Goal: Information Seeking & Learning: Learn about a topic

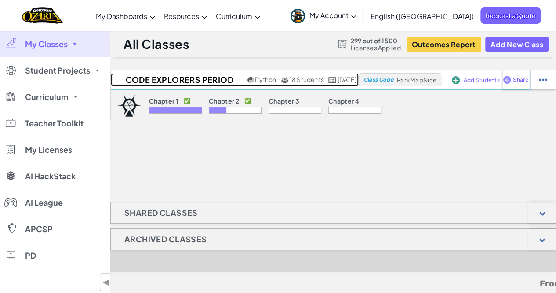
click at [290, 78] on span "18 Students" at bounding box center [307, 79] width 35 height 8
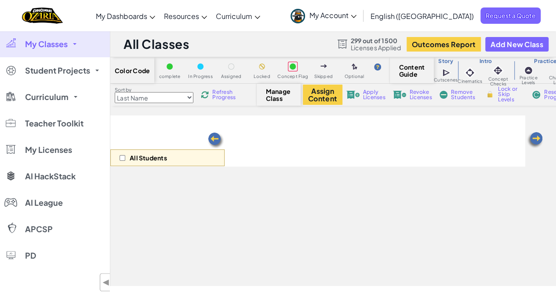
select select "5d8a57abe8919b28d5113af1"
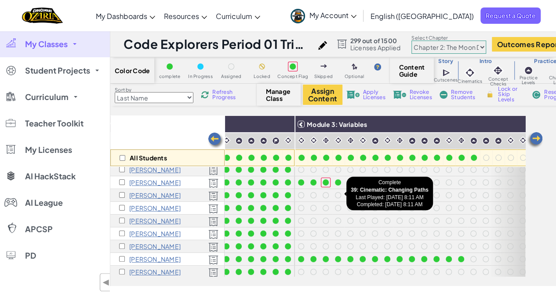
scroll to position [5, 136]
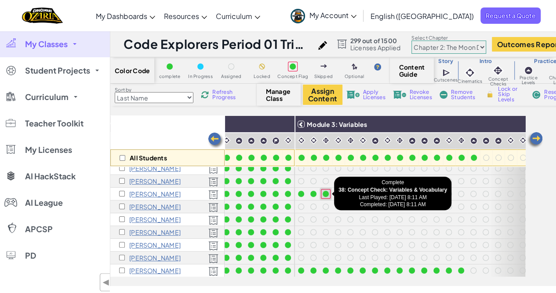
click at [325, 193] on div at bounding box center [326, 193] width 6 height 6
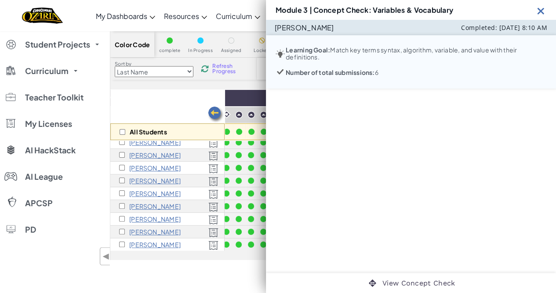
scroll to position [0, 0]
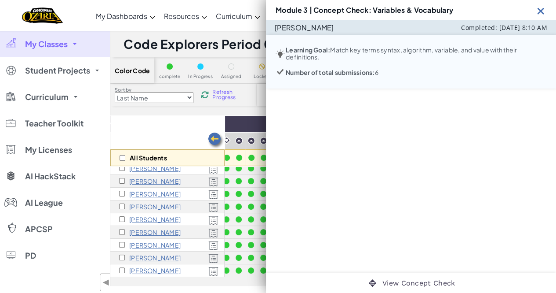
click at [538, 13] on img at bounding box center [541, 10] width 11 height 11
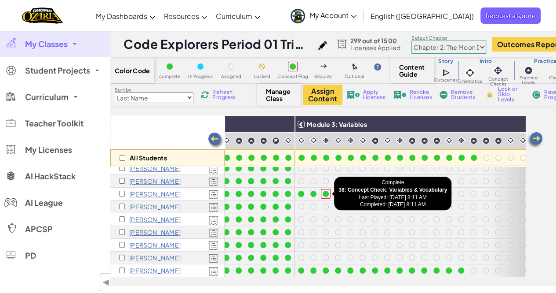
drag, startPoint x: 326, startPoint y: 194, endPoint x: 344, endPoint y: 208, distance: 23.2
click at [326, 194] on div at bounding box center [326, 193] width 6 height 6
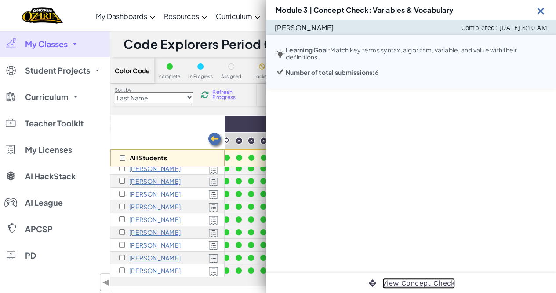
click at [390, 279] on link "View Concept Check" at bounding box center [419, 283] width 73 height 11
click at [543, 8] on img at bounding box center [541, 10] width 11 height 11
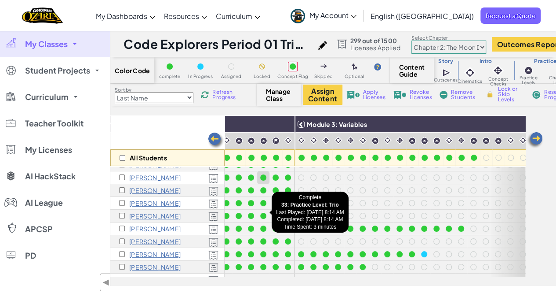
scroll to position [51, 136]
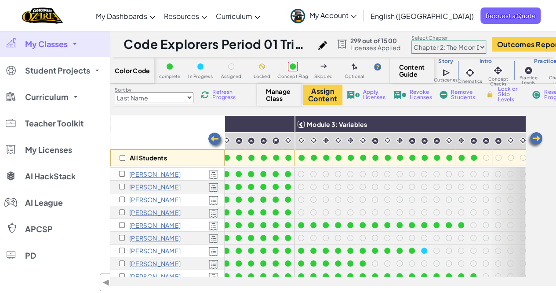
click at [234, 93] on span "Refresh Progress" at bounding box center [225, 94] width 27 height 11
click at [288, 211] on div at bounding box center [288, 212] width 6 height 6
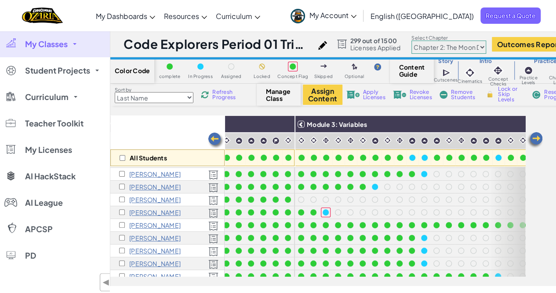
click at [321, 214] on div at bounding box center [326, 212] width 10 height 10
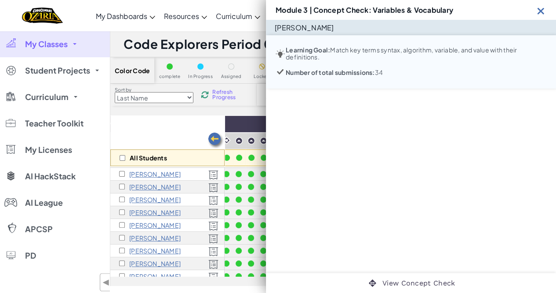
click at [322, 213] on div "[PERSON_NAME] Learning Goal: Match key terms syntax, algorithm, variable, and v…" at bounding box center [411, 146] width 290 height 253
click at [437, 292] on div "View Concept Check" at bounding box center [411, 283] width 290 height 20
click at [432, 285] on link "View Concept Check" at bounding box center [419, 283] width 73 height 11
click at [541, 12] on img at bounding box center [541, 10] width 11 height 11
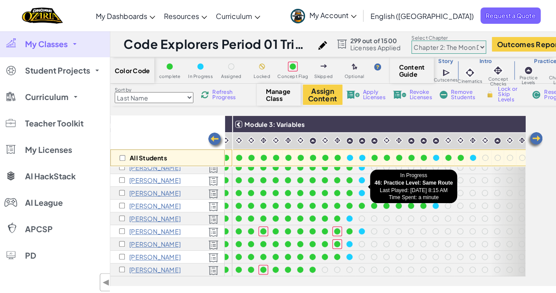
scroll to position [127, 200]
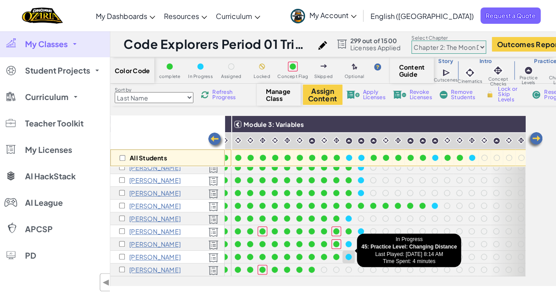
click at [350, 252] on div at bounding box center [349, 257] width 10 height 10
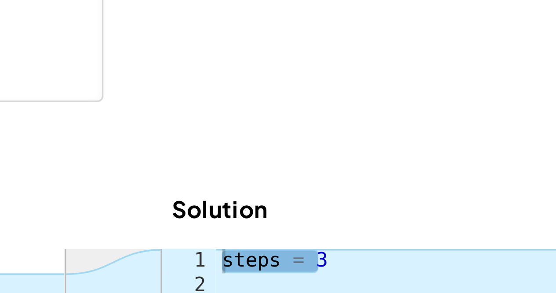
scroll to position [11, 0]
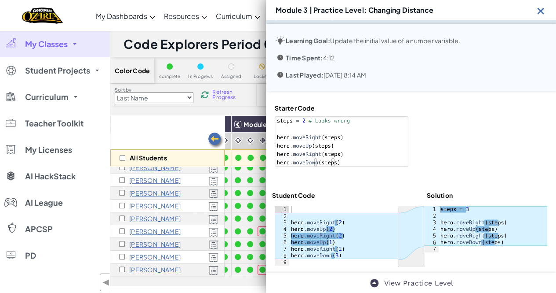
click at [540, 11] on img at bounding box center [541, 10] width 11 height 11
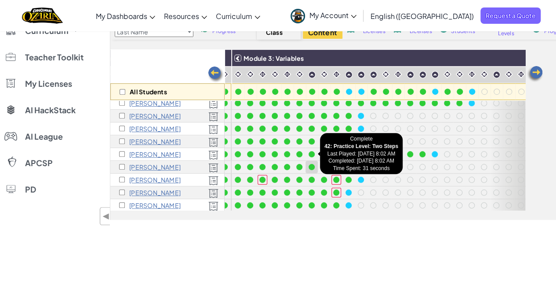
scroll to position [97, 200]
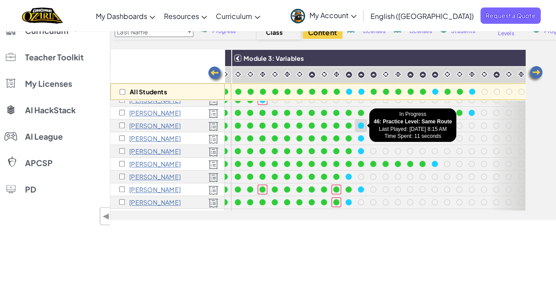
click at [360, 124] on div at bounding box center [361, 125] width 6 height 6
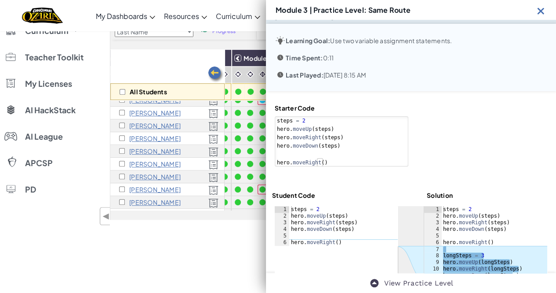
scroll to position [26, 0]
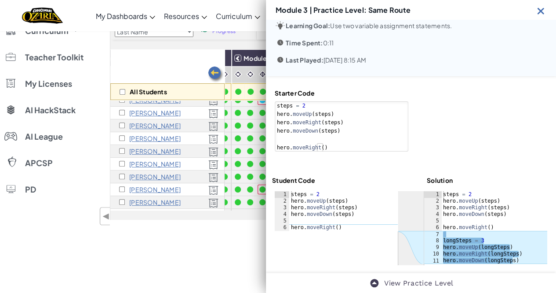
click at [476, 176] on div "Student Code Solution" at bounding box center [411, 182] width 278 height 12
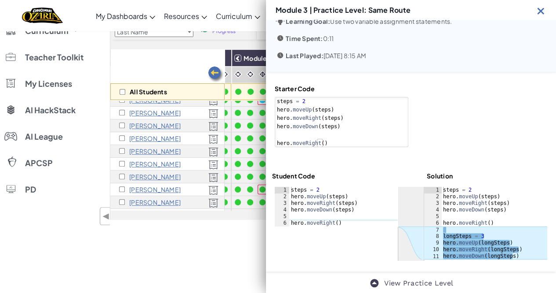
click at [371, 229] on div at bounding box center [411, 224] width 273 height 74
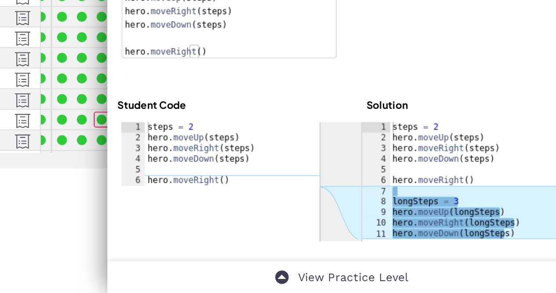
scroll to position [72, 0]
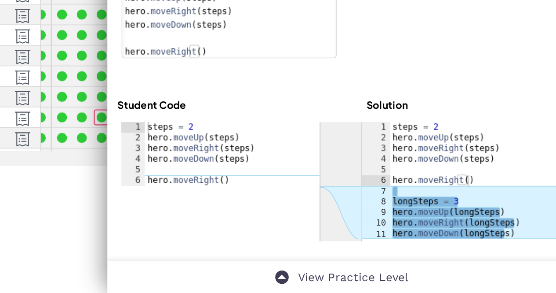
drag, startPoint x: 371, startPoint y: 229, endPoint x: 522, endPoint y: 146, distance: 172.3
click at [522, 146] on div at bounding box center [481, 115] width 134 height 62
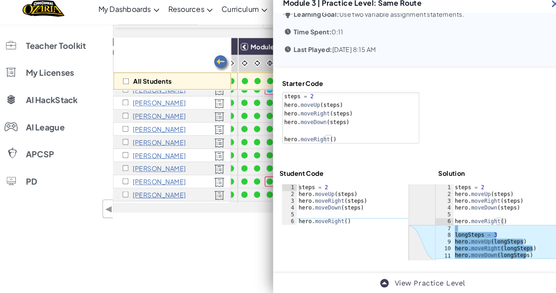
scroll to position [71, 0]
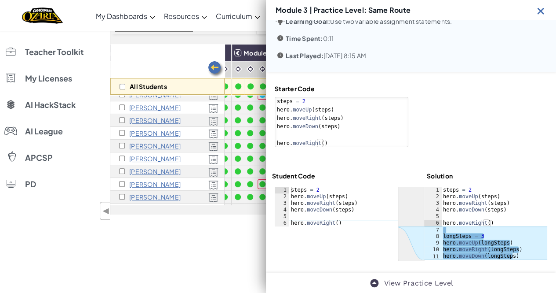
click at [538, 10] on img at bounding box center [541, 10] width 11 height 11
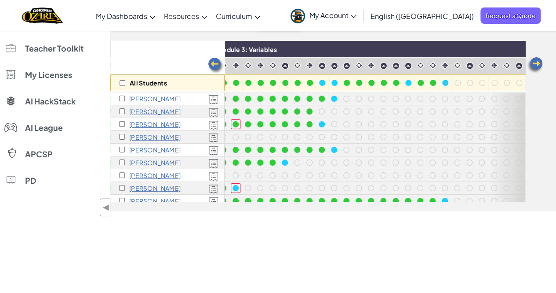
scroll to position [0, 0]
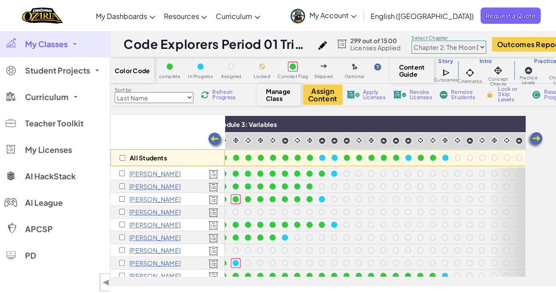
click at [219, 101] on div "Sort by Last Name first Name Progress (High to Low) Progress (Low to Hight) Ref…" at bounding box center [183, 94] width 146 height 17
click at [219, 100] on div "Sort by Last Name first Name Progress (High to Low) Progress (Low to Hight) Ref…" at bounding box center [183, 94] width 146 height 17
click at [219, 99] on span "Refresh Progress" at bounding box center [225, 94] width 27 height 11
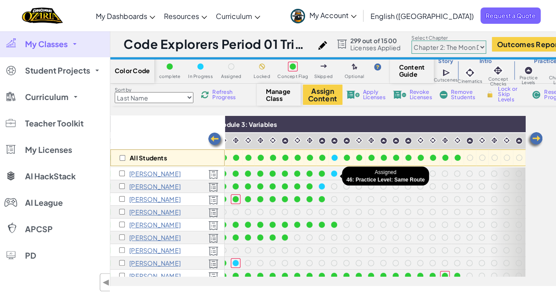
scroll to position [107, 227]
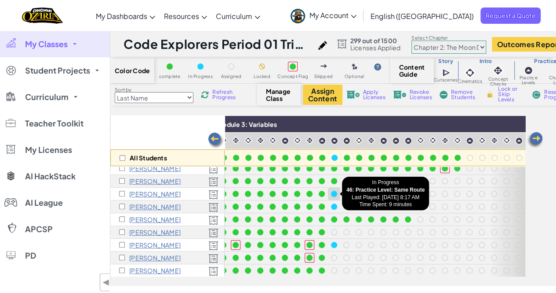
click at [332, 194] on div at bounding box center [334, 193] width 6 height 6
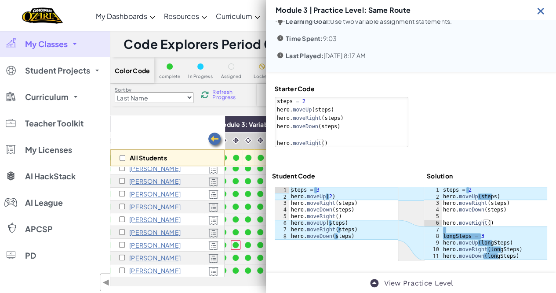
scroll to position [30, 0]
click at [446, 238] on div "steps = 2 hero . moveUp ( steps ) hero . moveRight ( steps ) hero . moveDown ( …" at bounding box center [495, 230] width 106 height 86
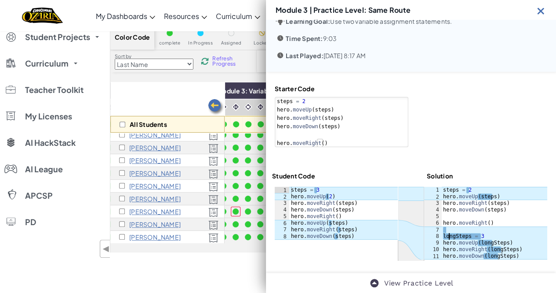
scroll to position [50, 0]
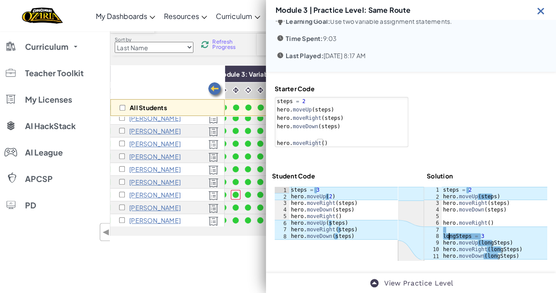
click at [538, 19] on div "Module 3 | Practice Level: Same Route" at bounding box center [411, 10] width 290 height 20
click at [539, 16] on img at bounding box center [541, 10] width 11 height 11
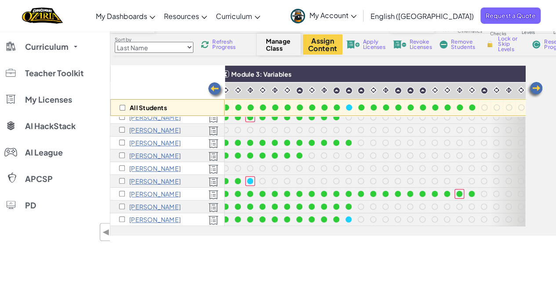
scroll to position [31, 212]
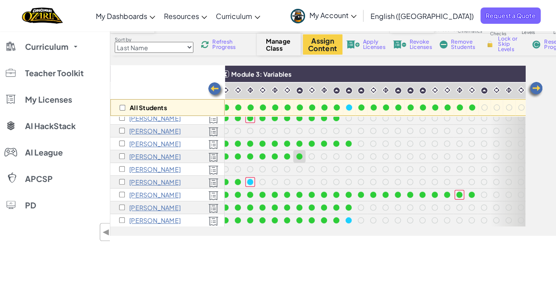
click at [299, 156] on div at bounding box center [299, 156] width 6 height 6
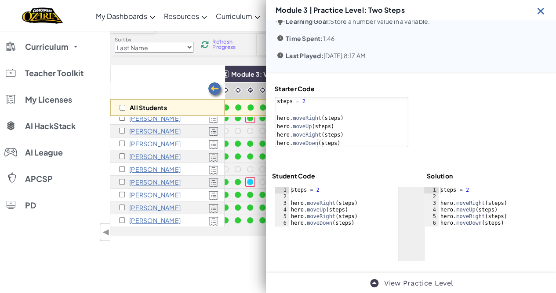
scroll to position [30, 0]
click at [534, 17] on div "Module 3 | Practice Level: Two Steps" at bounding box center [411, 10] width 290 height 20
click at [538, 12] on img at bounding box center [541, 10] width 11 height 11
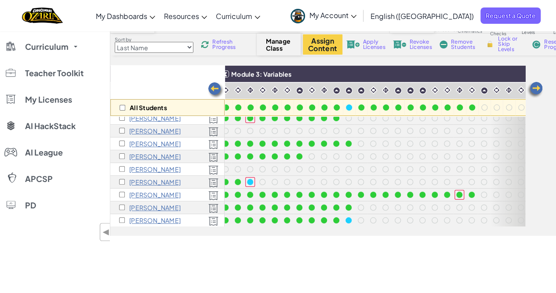
click at [215, 43] on span "Refresh Progress" at bounding box center [225, 44] width 27 height 11
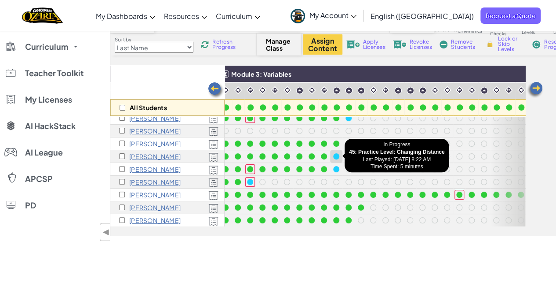
click at [335, 153] on div at bounding box center [336, 156] width 6 height 6
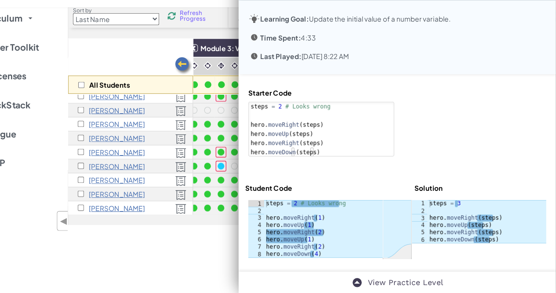
scroll to position [11, 0]
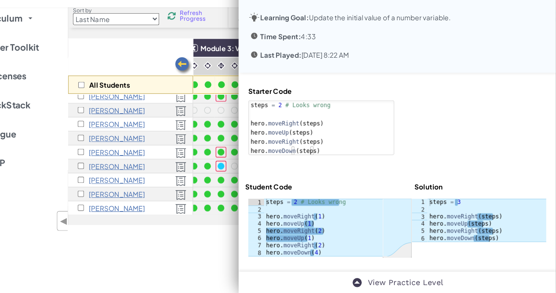
click at [479, 245] on div at bounding box center [411, 233] width 273 height 54
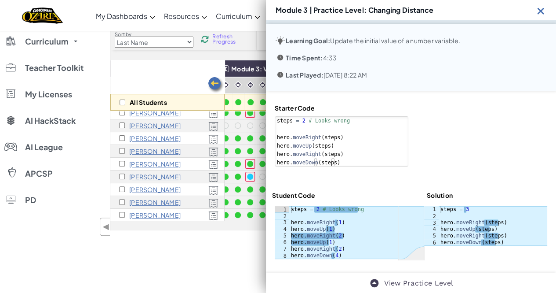
click at [539, 10] on img at bounding box center [541, 10] width 11 height 11
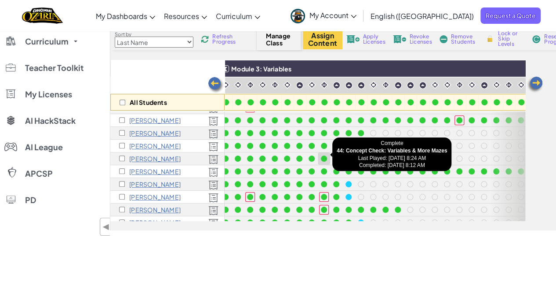
scroll to position [103, 212]
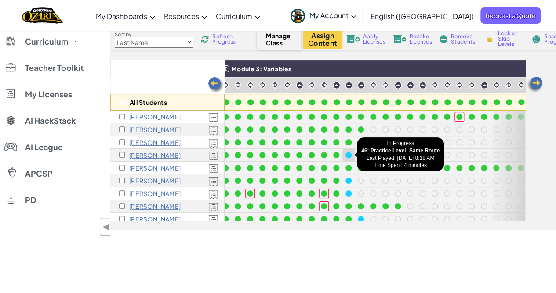
click at [347, 153] on div at bounding box center [349, 155] width 6 height 6
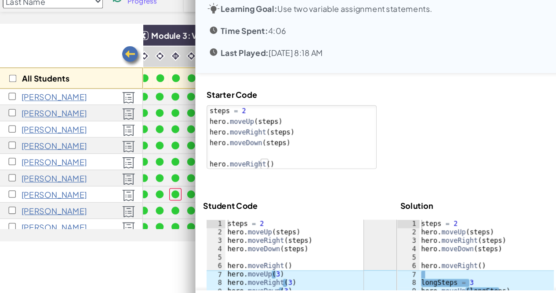
scroll to position [0, 0]
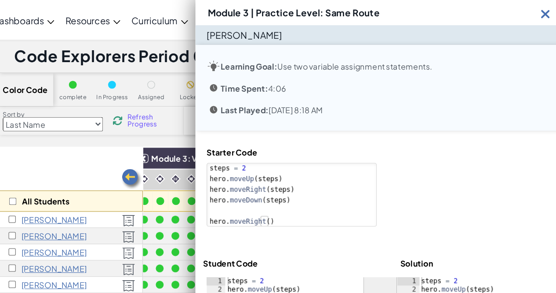
click at [536, 10] on img at bounding box center [541, 10] width 11 height 11
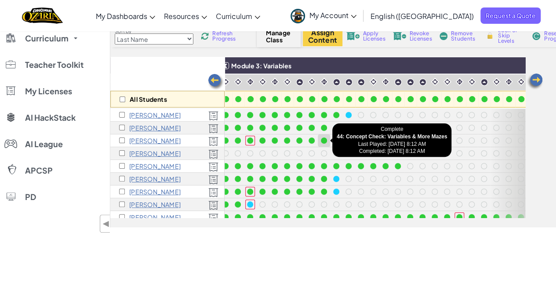
scroll to position [52, 0]
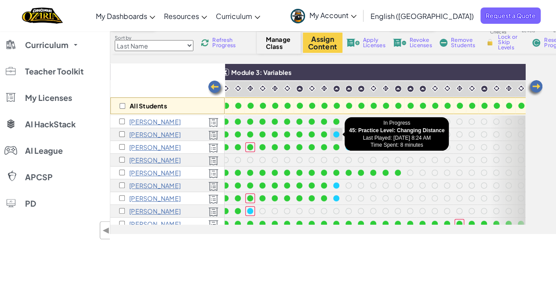
click at [335, 135] on div at bounding box center [336, 134] width 6 height 6
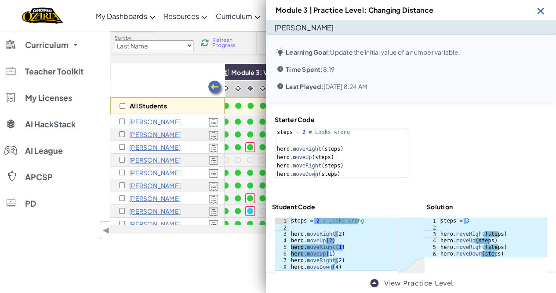
click at [455, 262] on div at bounding box center [411, 254] width 273 height 74
click at [538, 10] on img at bounding box center [541, 10] width 11 height 11
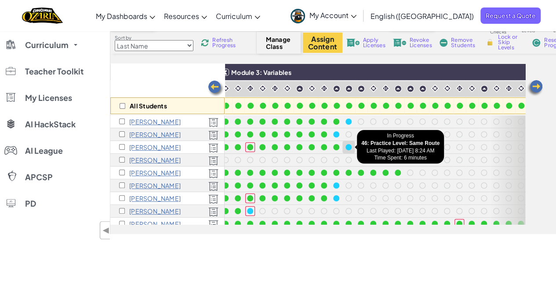
click at [349, 144] on div at bounding box center [349, 147] width 6 height 6
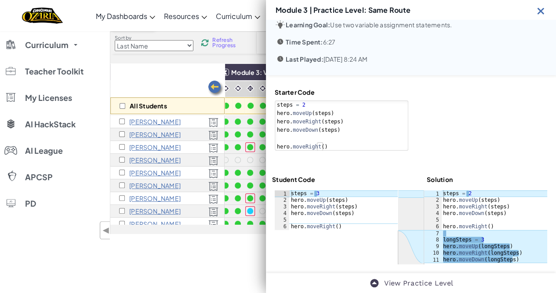
scroll to position [31, 0]
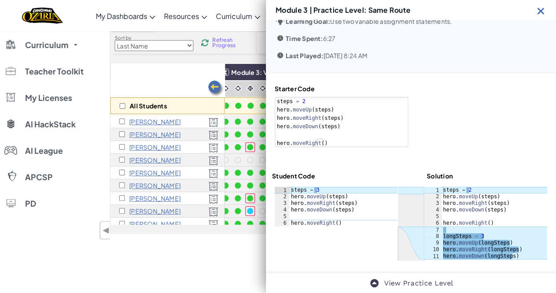
click at [542, 13] on img at bounding box center [541, 10] width 11 height 11
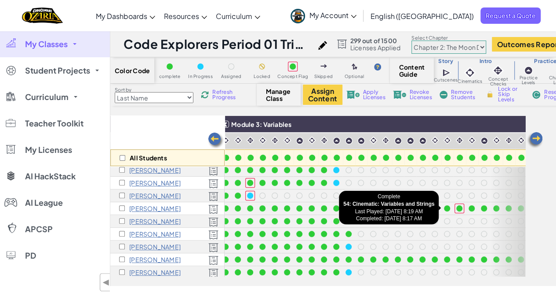
scroll to position [74, 212]
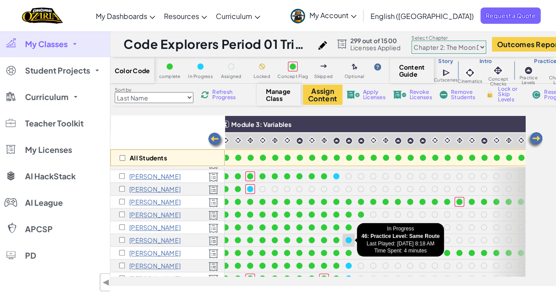
click at [344, 235] on div at bounding box center [349, 240] width 10 height 10
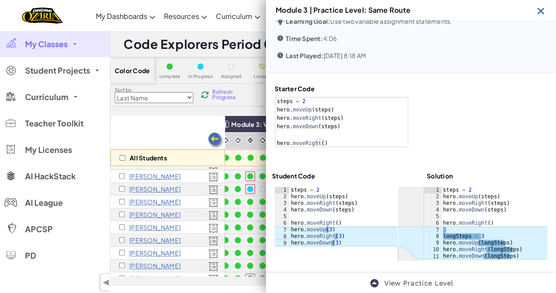
scroll to position [30, 0]
click at [541, 13] on img at bounding box center [541, 10] width 11 height 11
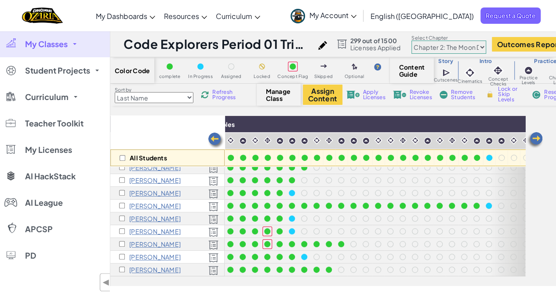
scroll to position [127, 269]
click at [492, 202] on div at bounding box center [508, 161] width 35 height 230
click at [491, 201] on div at bounding box center [508, 161] width 35 height 230
click at [491, 199] on div at bounding box center [508, 161] width 35 height 230
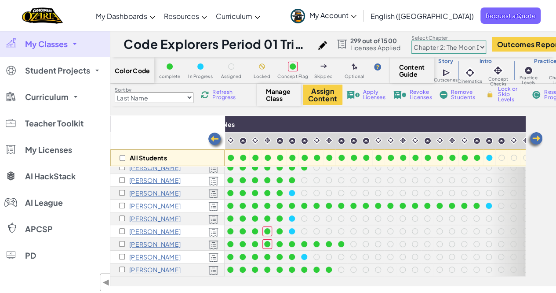
click at [491, 197] on div at bounding box center [508, 161] width 35 height 230
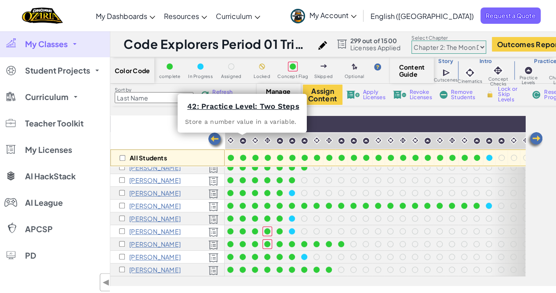
click at [220, 88] on div "Sort by Last Name first Name Progress (High to Low) Progress (Low to Hight) Ref…" at bounding box center [183, 94] width 146 height 17
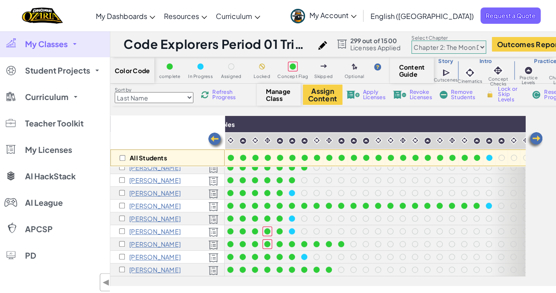
click at [219, 95] on span "Refresh Progress" at bounding box center [225, 94] width 27 height 11
click at [491, 201] on div at bounding box center [508, 161] width 35 height 230
click at [491, 199] on div at bounding box center [508, 161] width 35 height 230
click at [537, 131] on img at bounding box center [536, 140] width 18 height 18
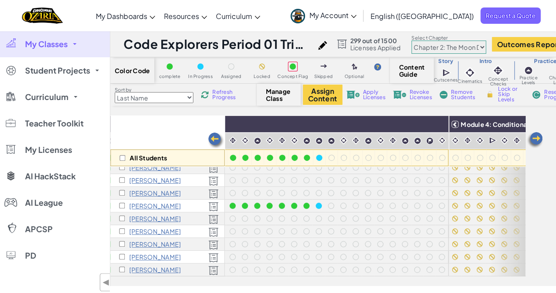
scroll to position [127, 445]
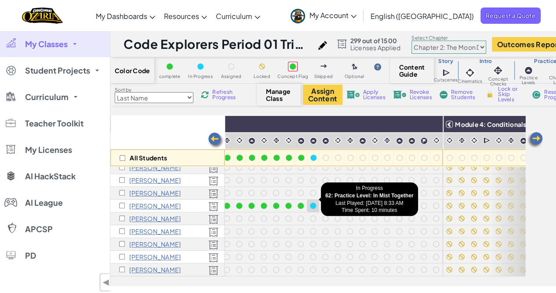
click at [311, 202] on div at bounding box center [313, 205] width 6 height 6
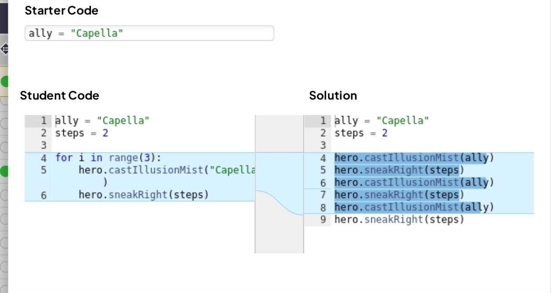
scroll to position [127, 464]
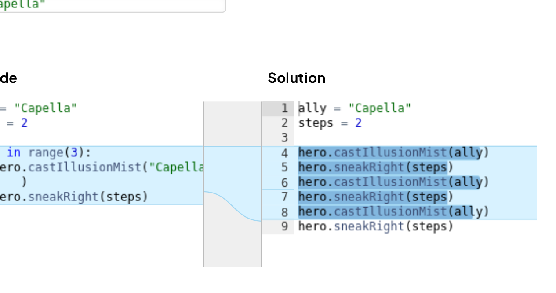
type textarea "hero.sneakRight(steps)"
click at [400, 229] on div at bounding box center [411, 213] width 273 height 74
